Goal: Information Seeking & Learning: Learn about a topic

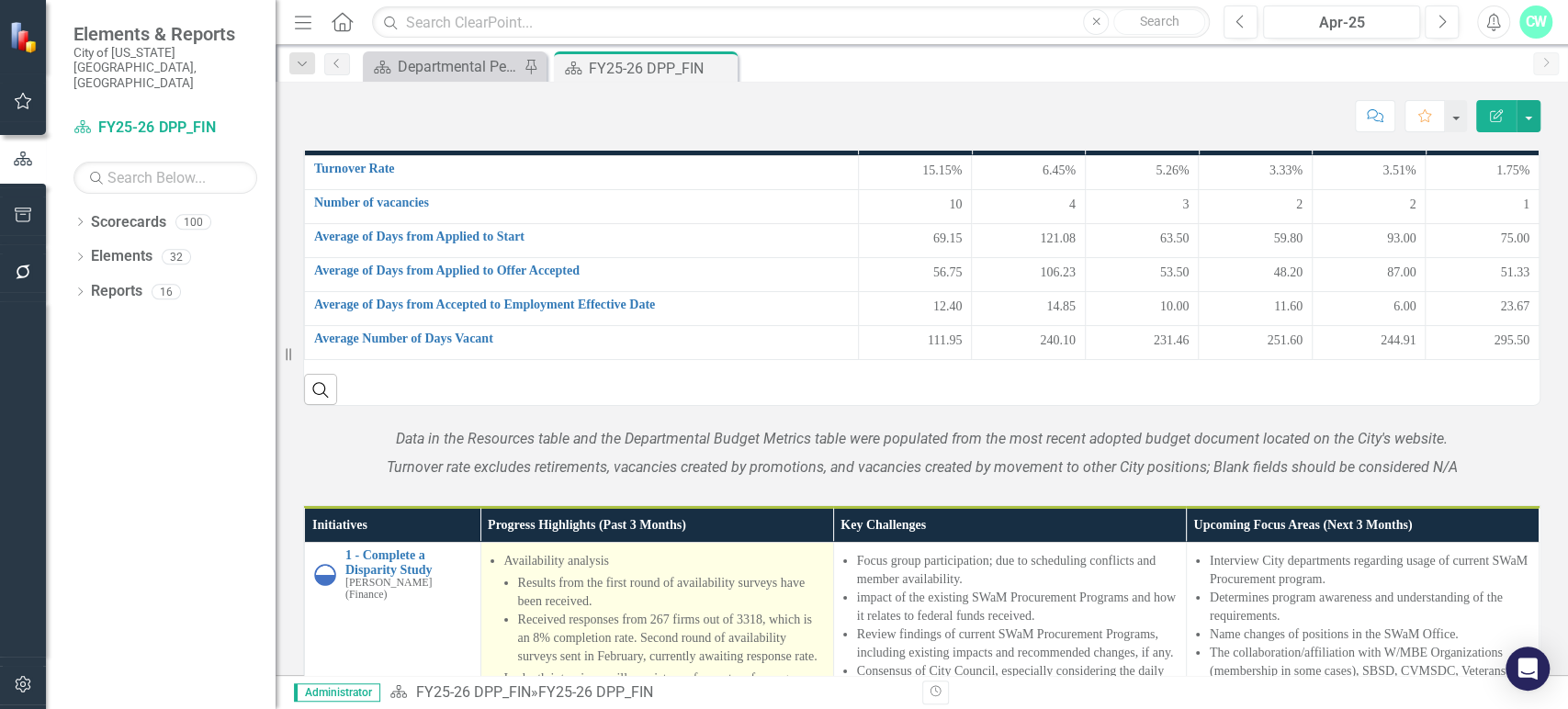
scroll to position [1805, 0]
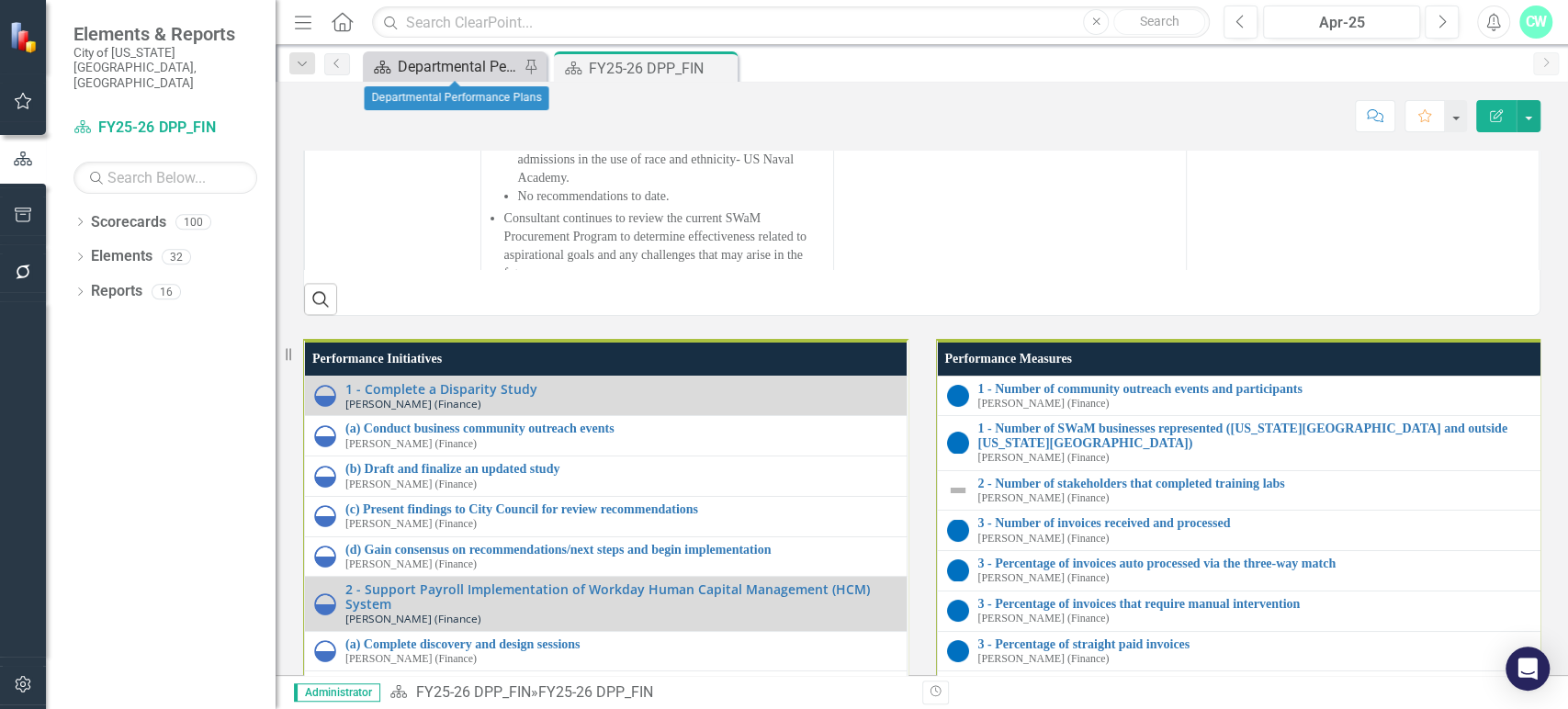
click at [474, 63] on div "Departmental Performance Plans" at bounding box center [458, 66] width 121 height 23
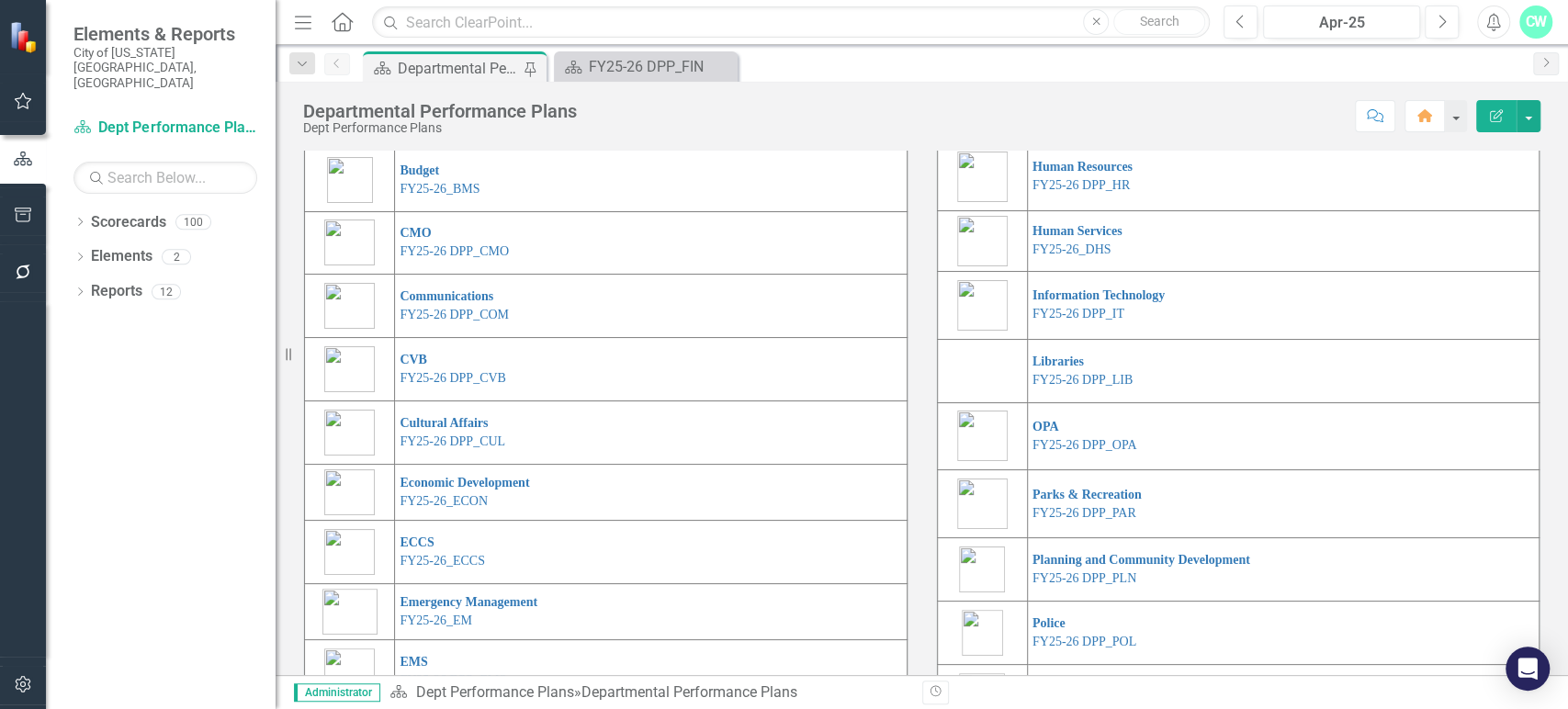
scroll to position [207, 0]
click at [1078, 127] on link "FY25-26 DPP_HNP" at bounding box center [1085, 120] width 106 height 14
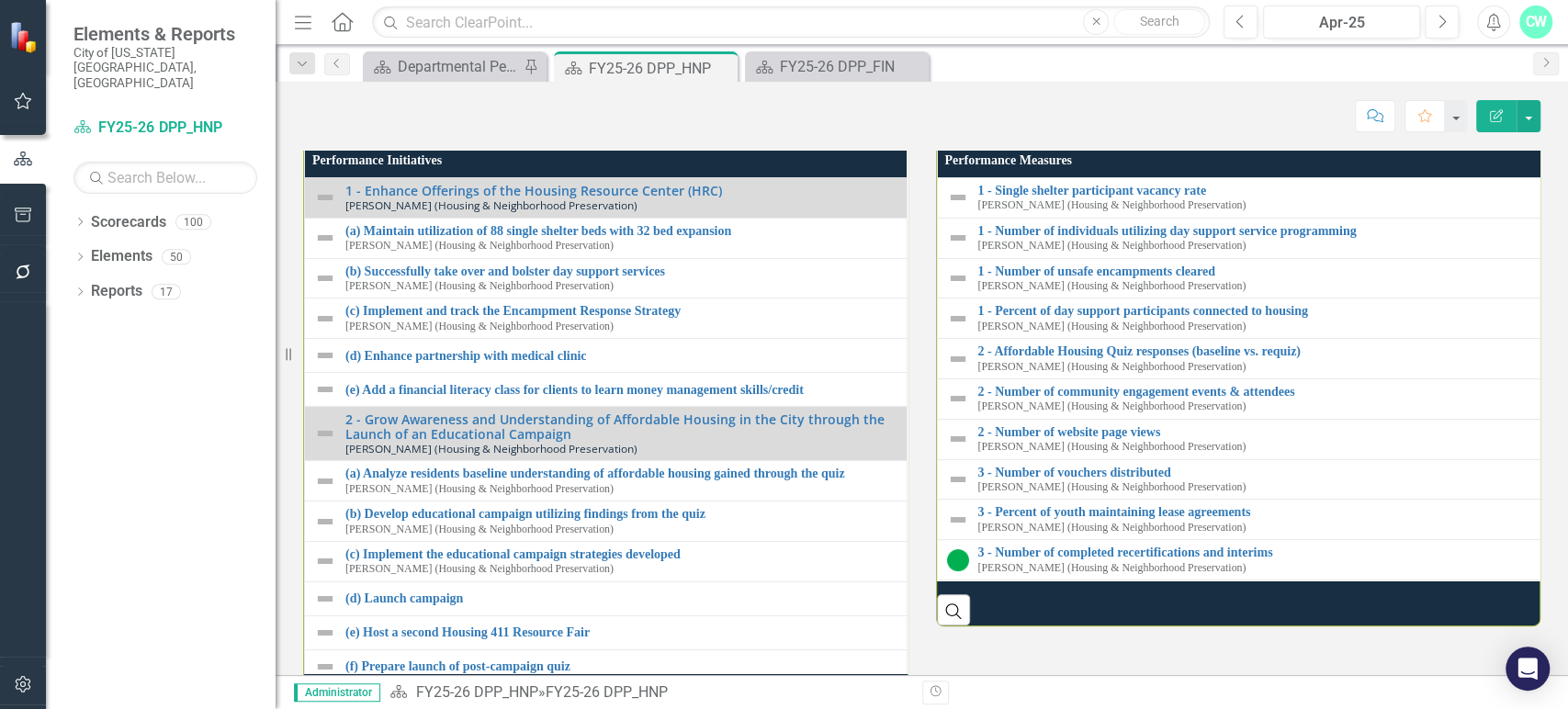
scroll to position [1038, 0]
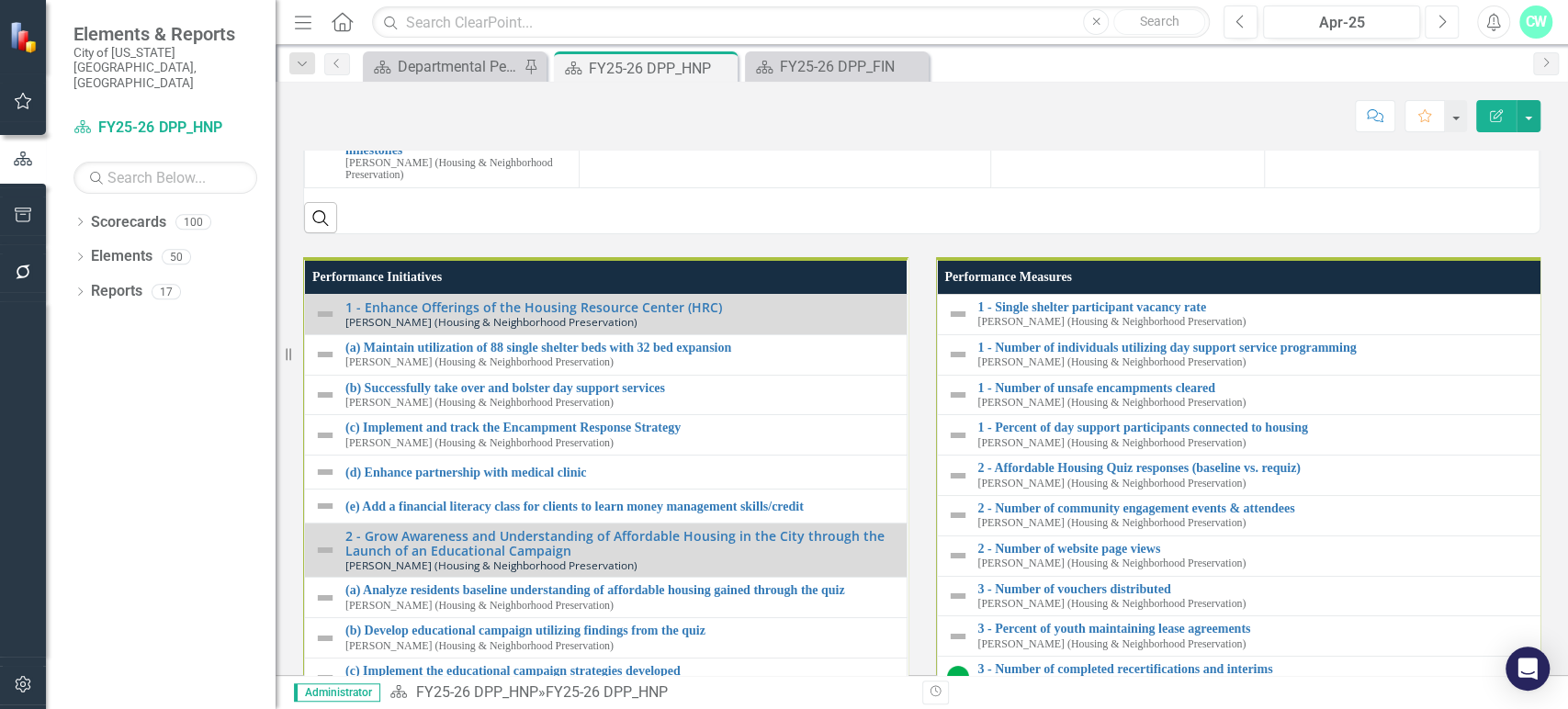
click at [1446, 20] on icon "Next" at bounding box center [1442, 22] width 10 height 17
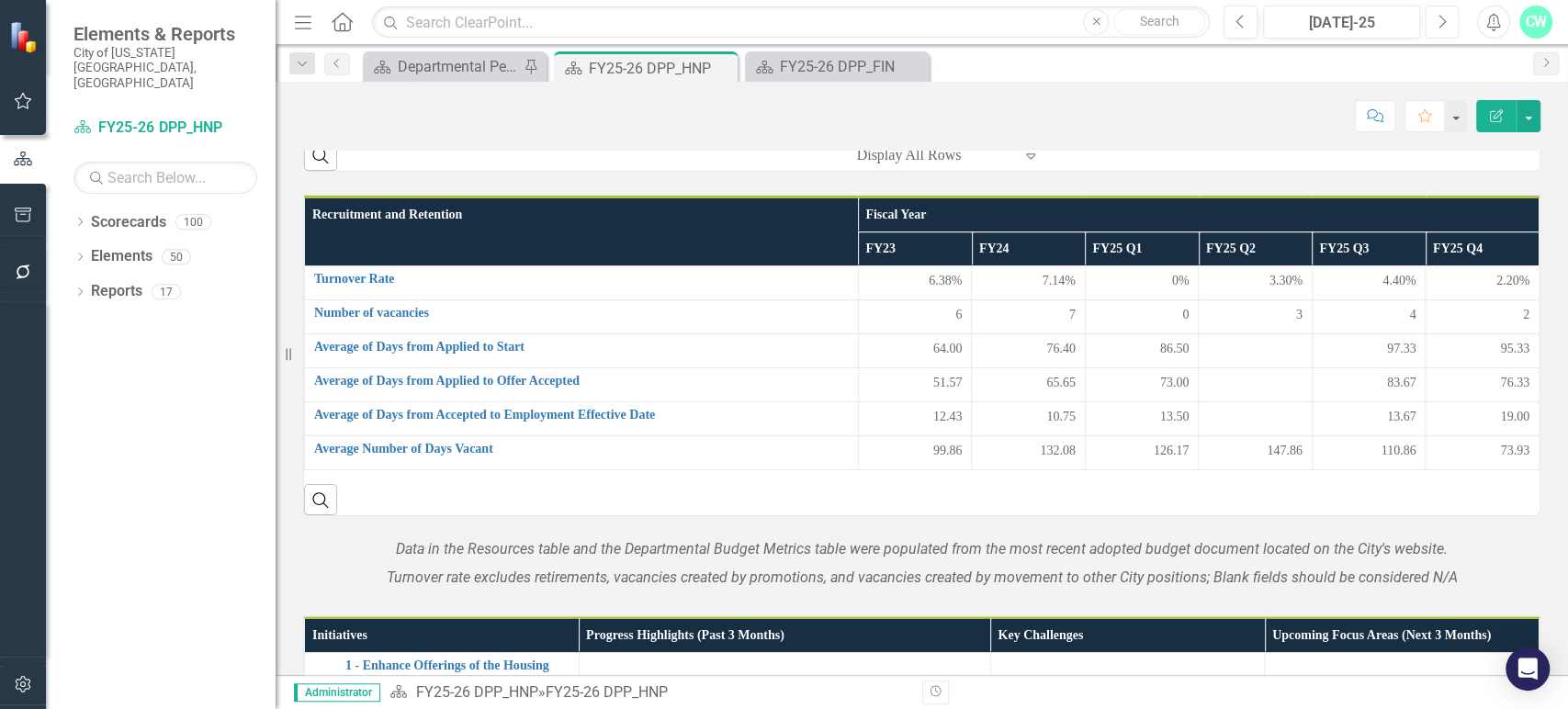
click at [1446, 20] on icon "Next" at bounding box center [1442, 22] width 10 height 17
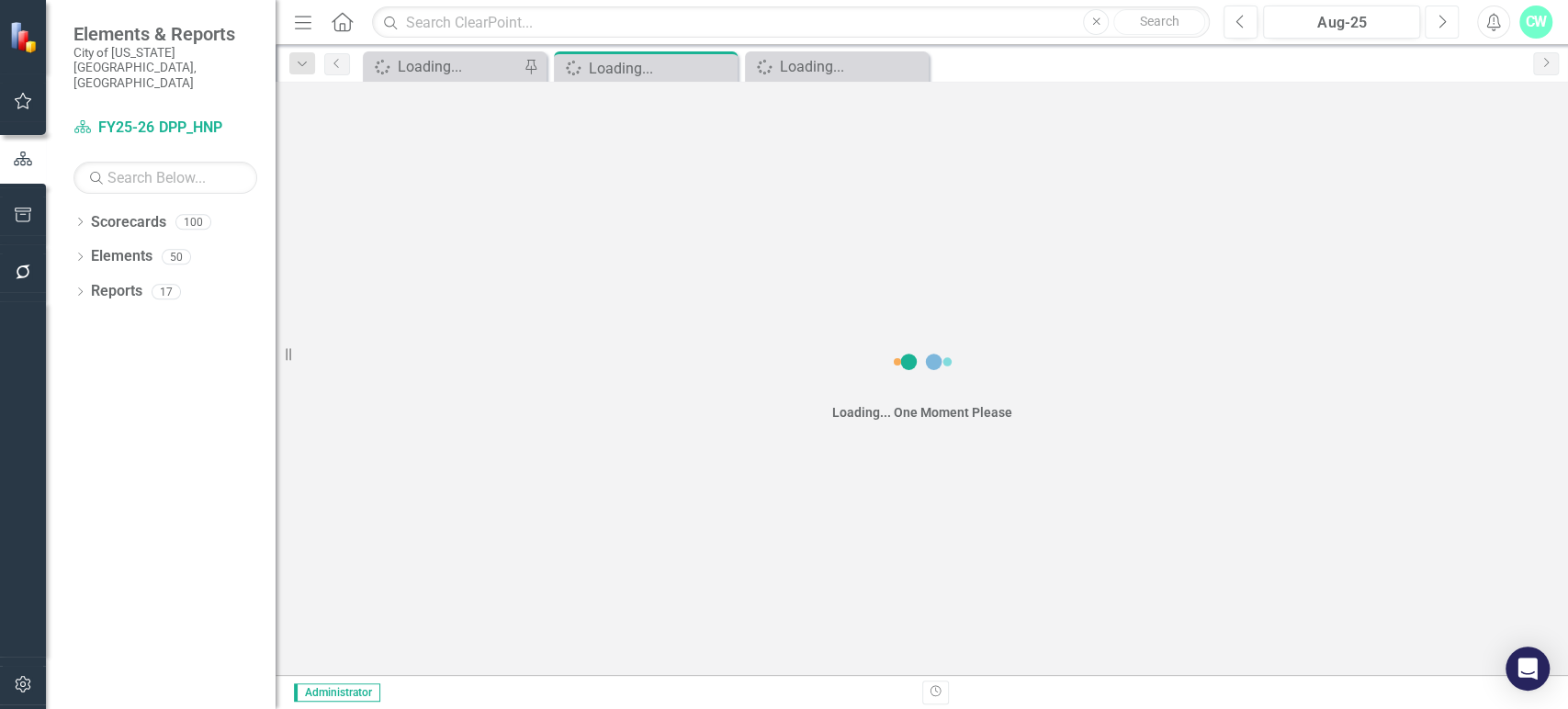
click at [1446, 20] on icon "Next" at bounding box center [1442, 22] width 10 height 17
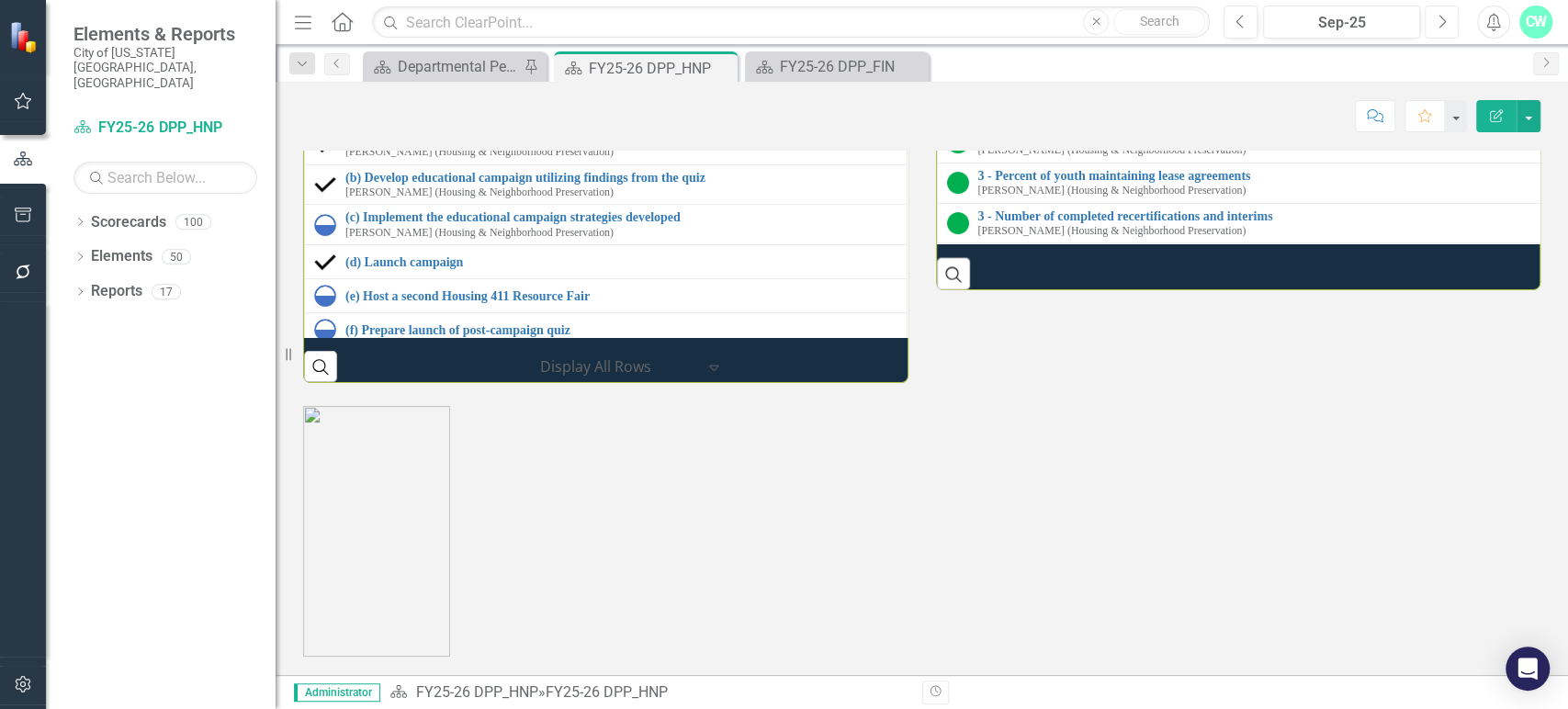
scroll to position [2486, 0]
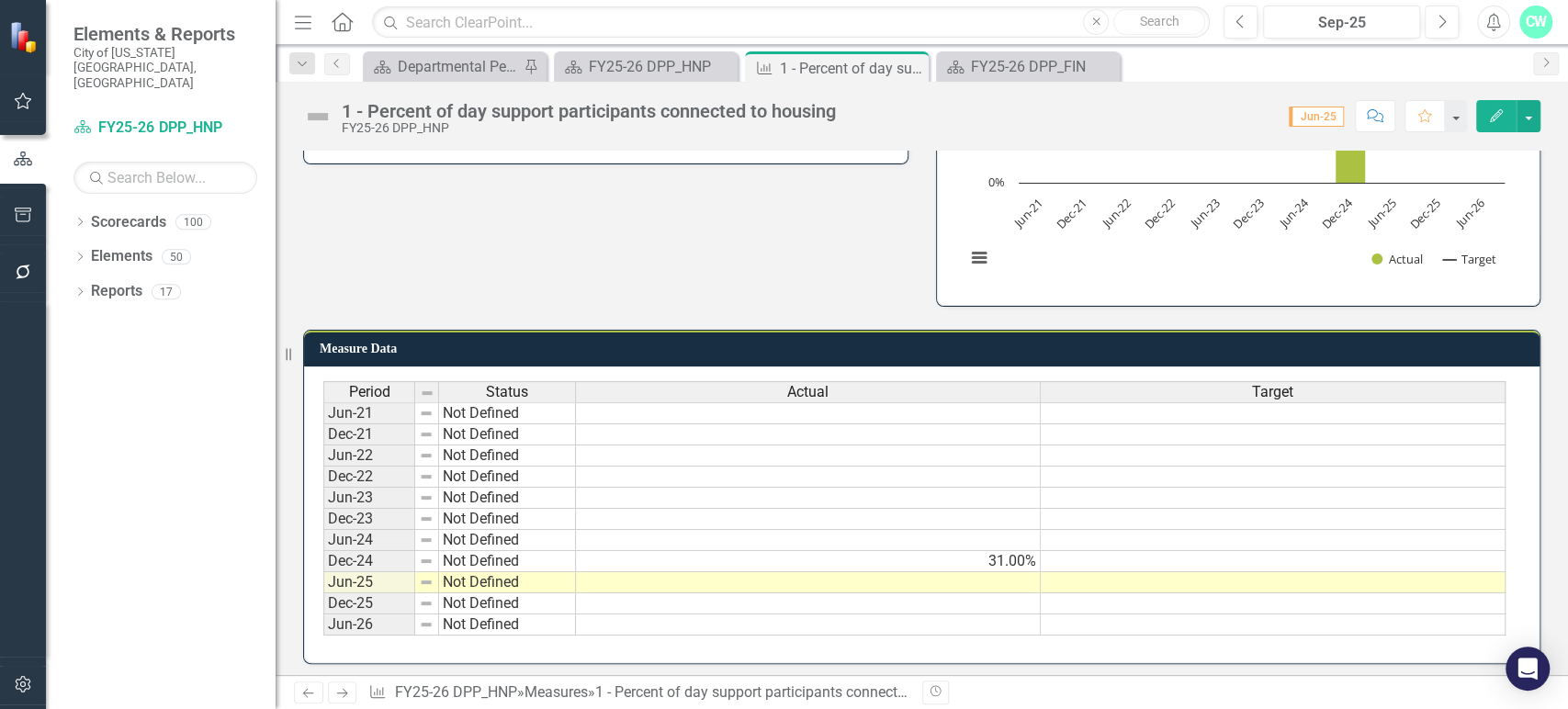
scroll to position [311, 0]
